Goal: Information Seeking & Learning: Learn about a topic

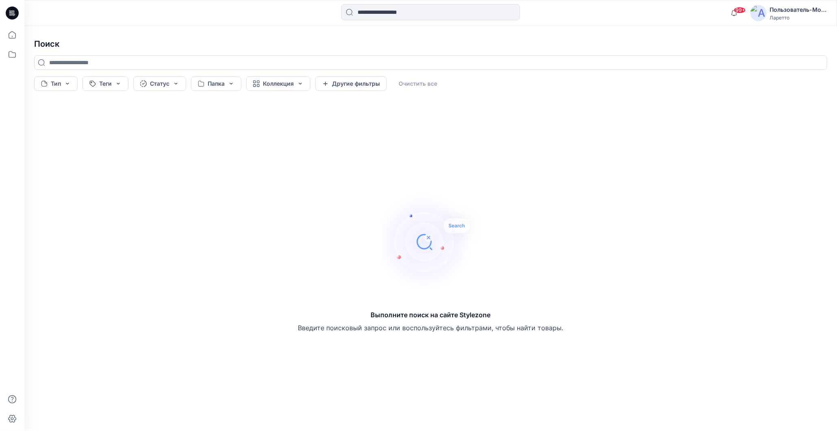
click at [11, 11] on icon at bounding box center [13, 11] width 4 height 0
